Goal: Find specific page/section: Find specific page/section

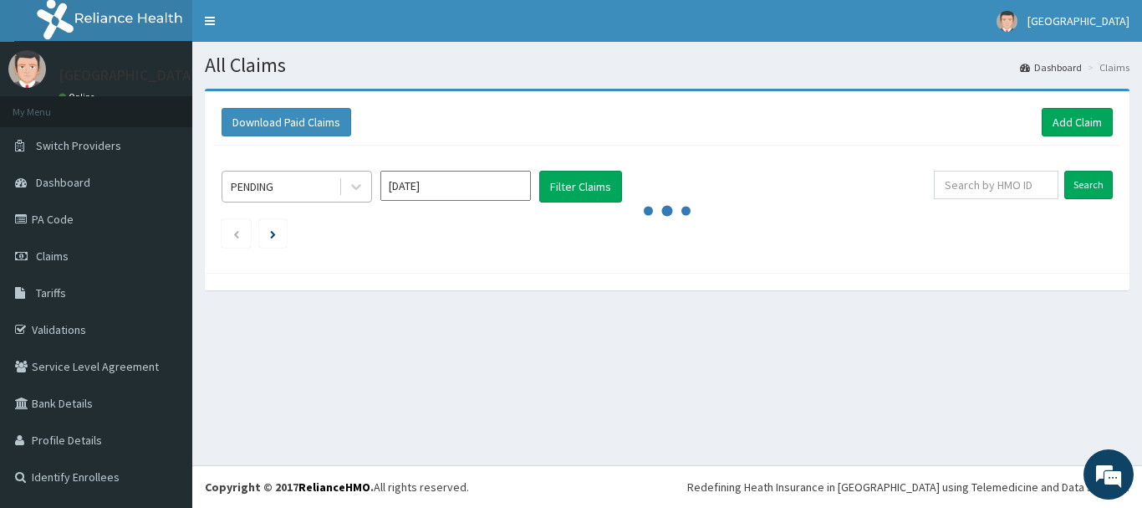
click at [278, 192] on div "PENDING" at bounding box center [280, 186] width 116 height 27
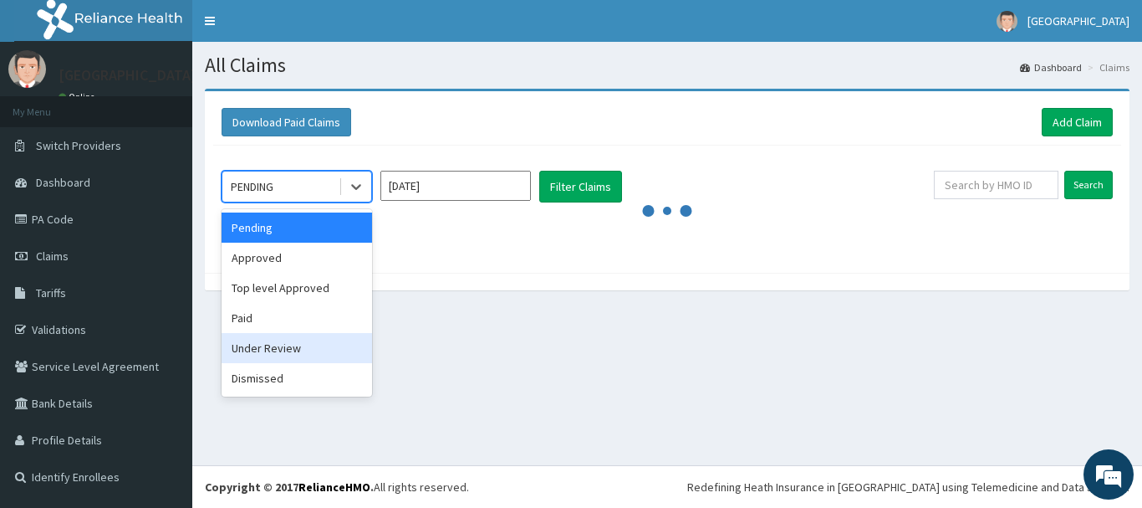
click at [269, 352] on div "Under Review" at bounding box center [297, 348] width 150 height 30
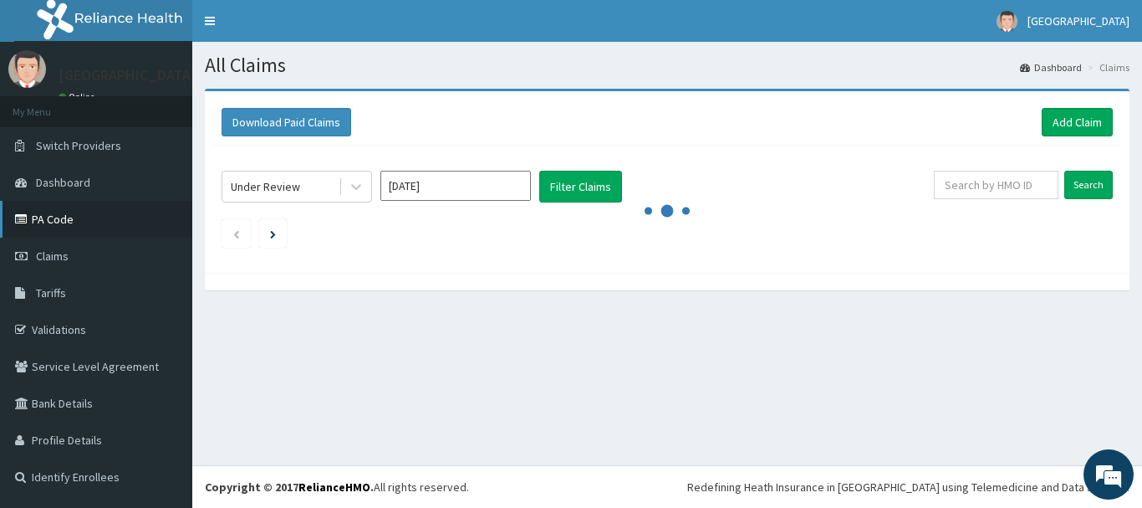
click at [78, 217] on link "PA Code" at bounding box center [96, 219] width 192 height 37
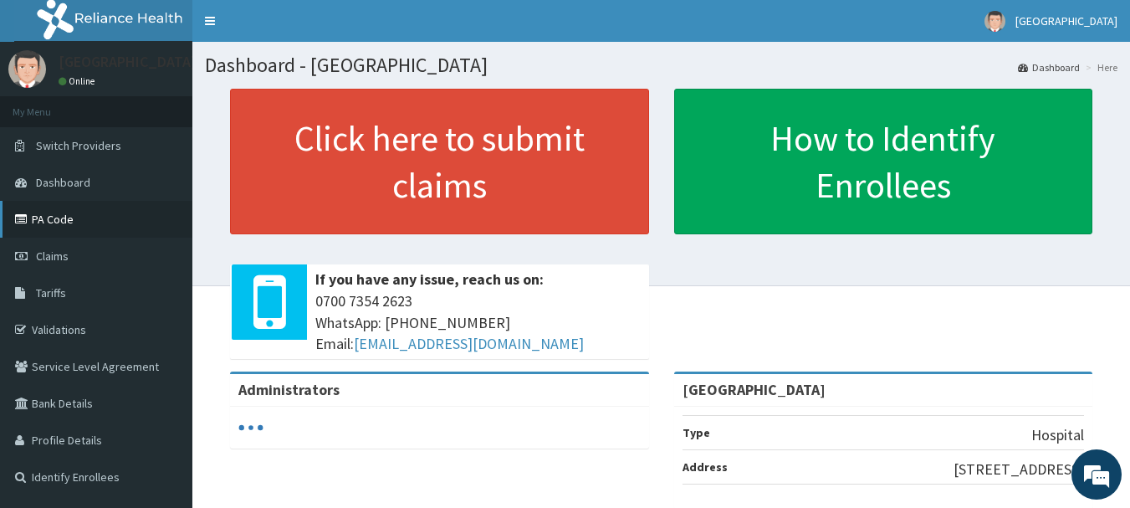
click at [74, 218] on link "PA Code" at bounding box center [96, 219] width 192 height 37
